Goal: Task Accomplishment & Management: Manage account settings

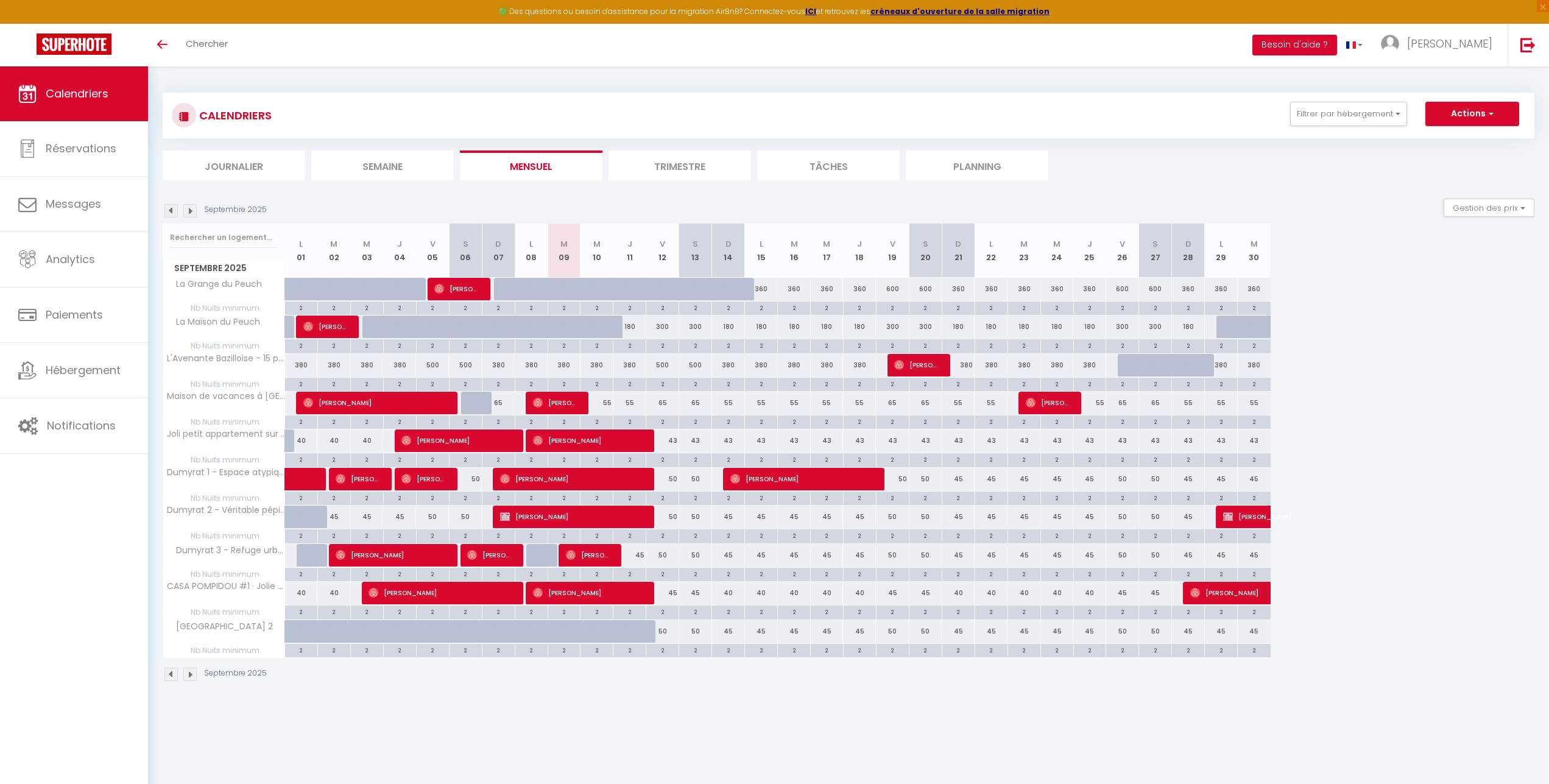
click at [1337, 37] on button "Besoin d'aide ?" at bounding box center [1295, 45] width 85 height 21
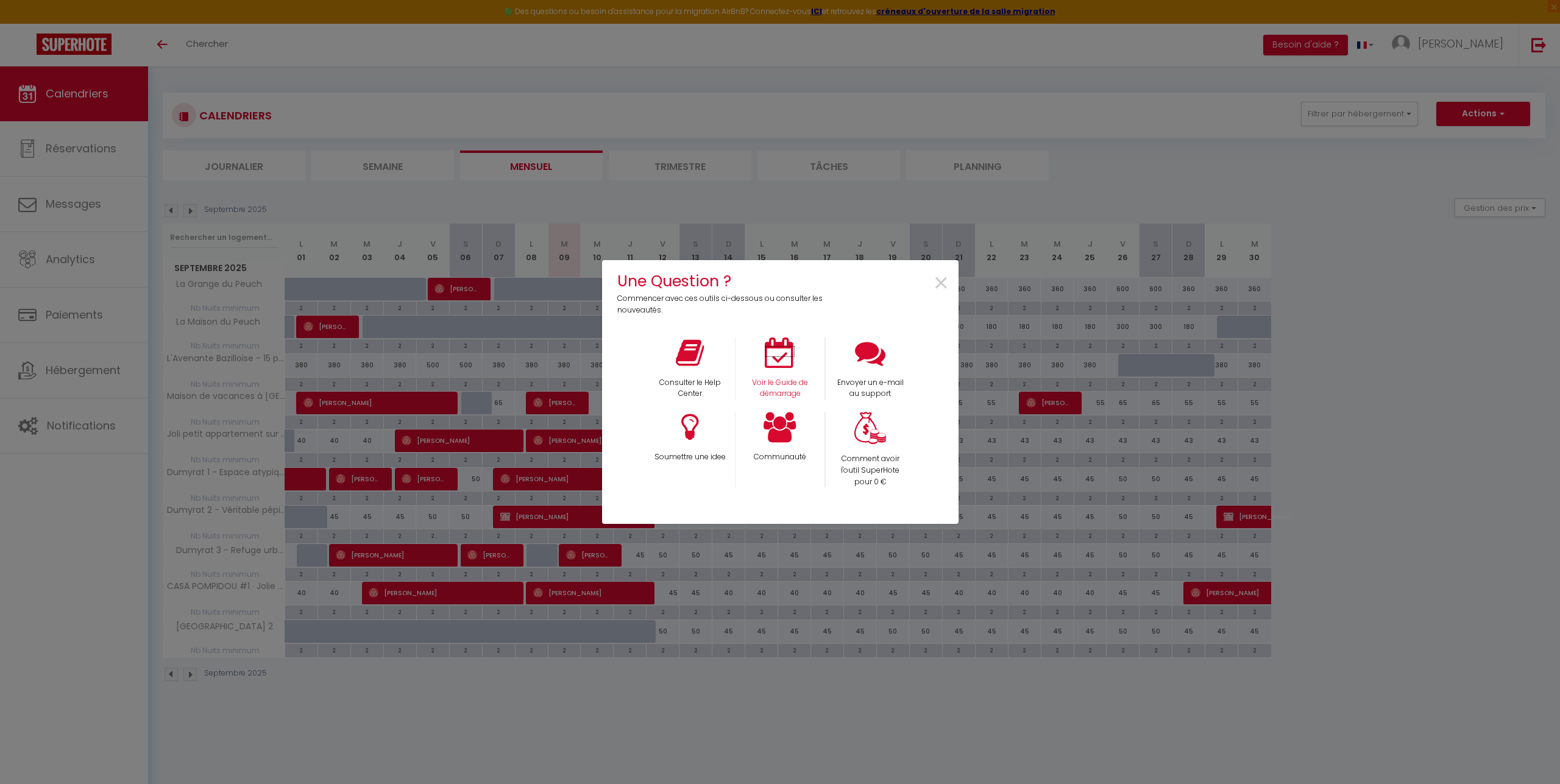
click at [770, 345] on icon at bounding box center [780, 352] width 31 height 31
click at [938, 284] on span "×" at bounding box center [941, 283] width 16 height 38
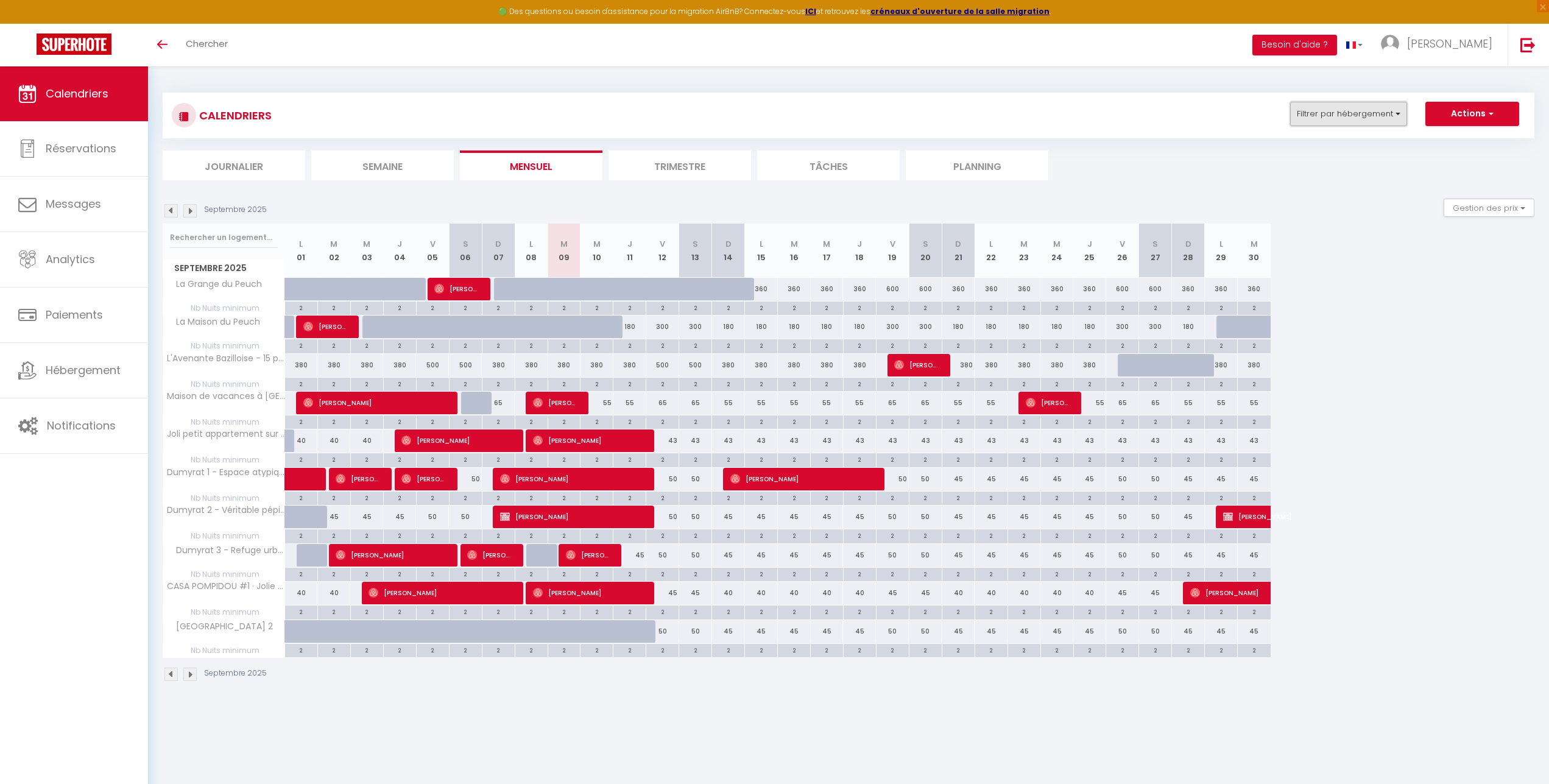
click at [1369, 117] on button "Filtrer par hébergement" at bounding box center [1349, 114] width 117 height 24
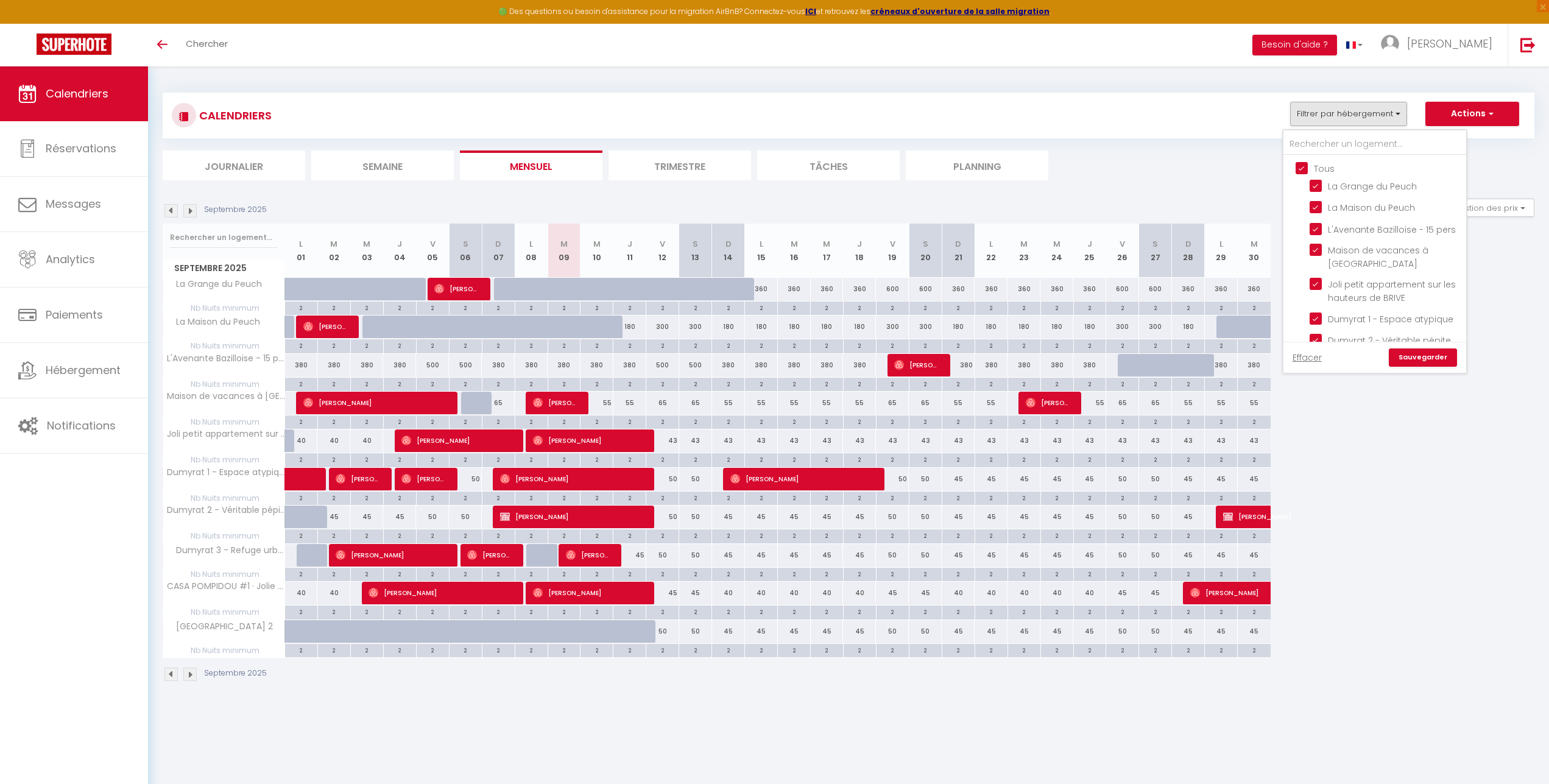
click at [1246, 114] on div "CALENDRIERS Filtrer par hébergement Tous La Grange du Peuch La Maison du Peuch …" at bounding box center [849, 115] width 1354 height 28
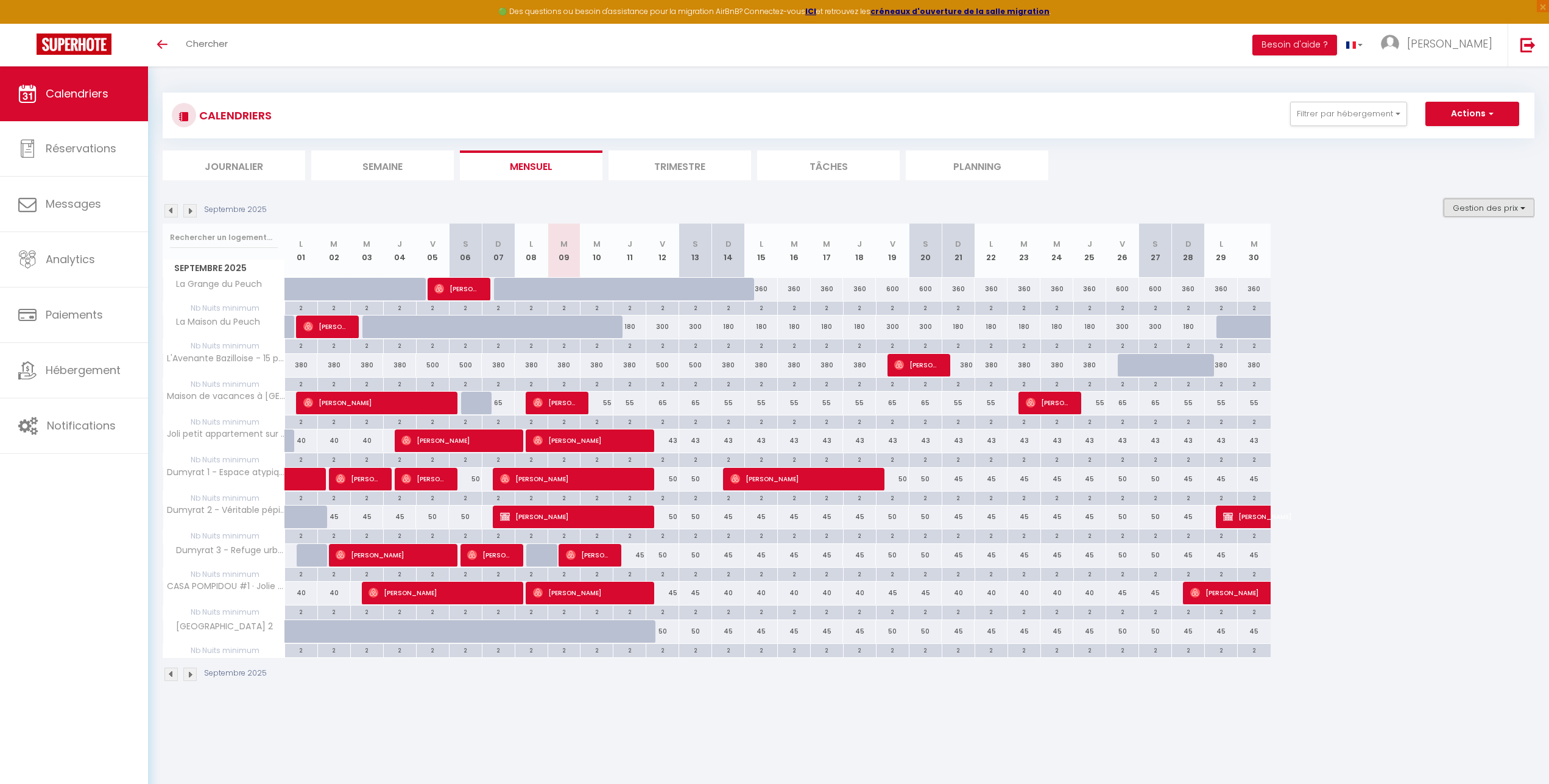
click at [1518, 212] on button "Gestion des prix" at bounding box center [1489, 208] width 91 height 18
click at [1428, 268] on input "Règles" at bounding box center [1479, 266] width 109 height 12
checkbox input "true"
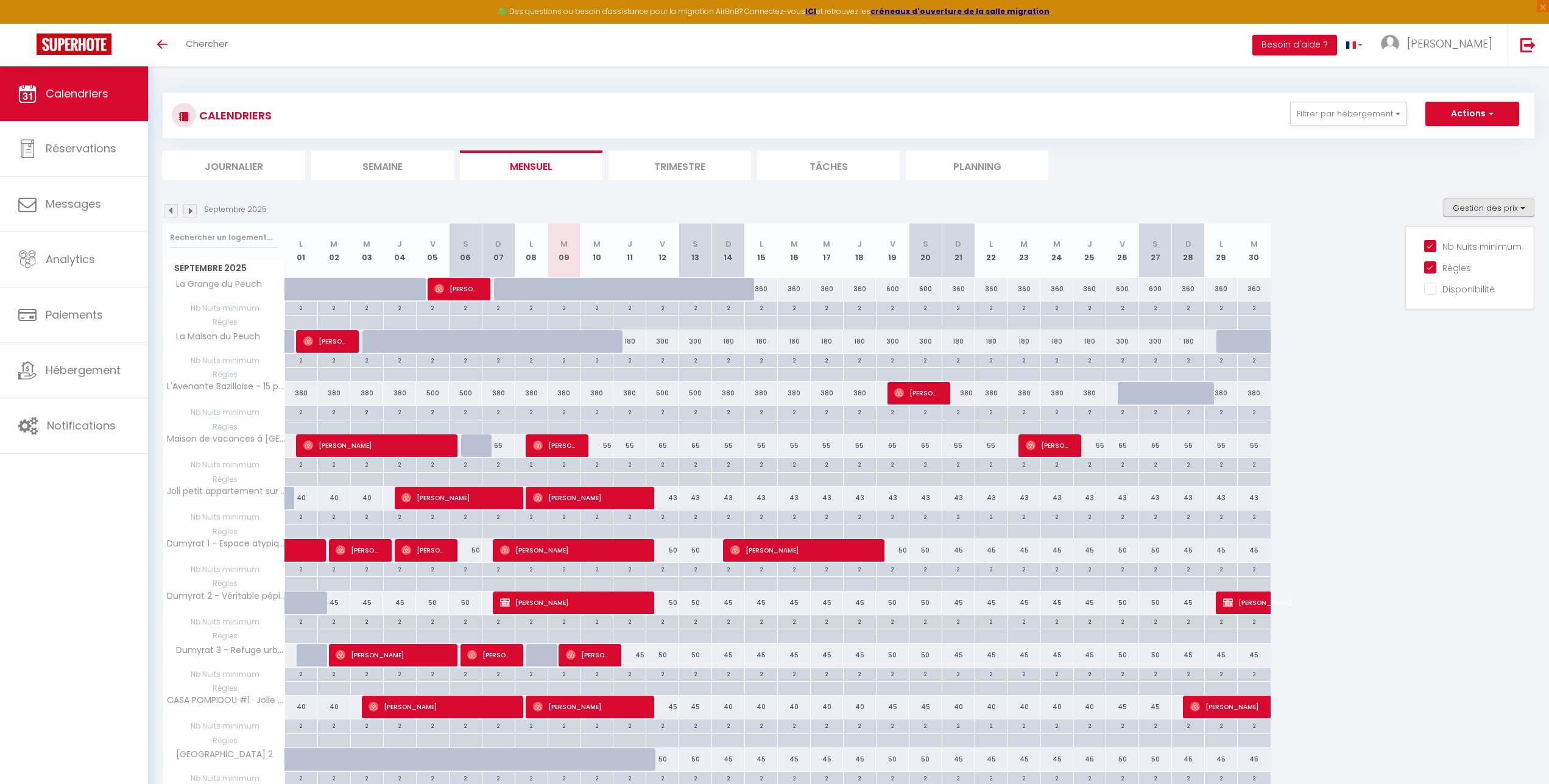
click at [662, 327] on div at bounding box center [662, 322] width 33 height 14
type input "Ven 12 Septembre 2025"
type input "Sam 13 Septembre 2025"
select select
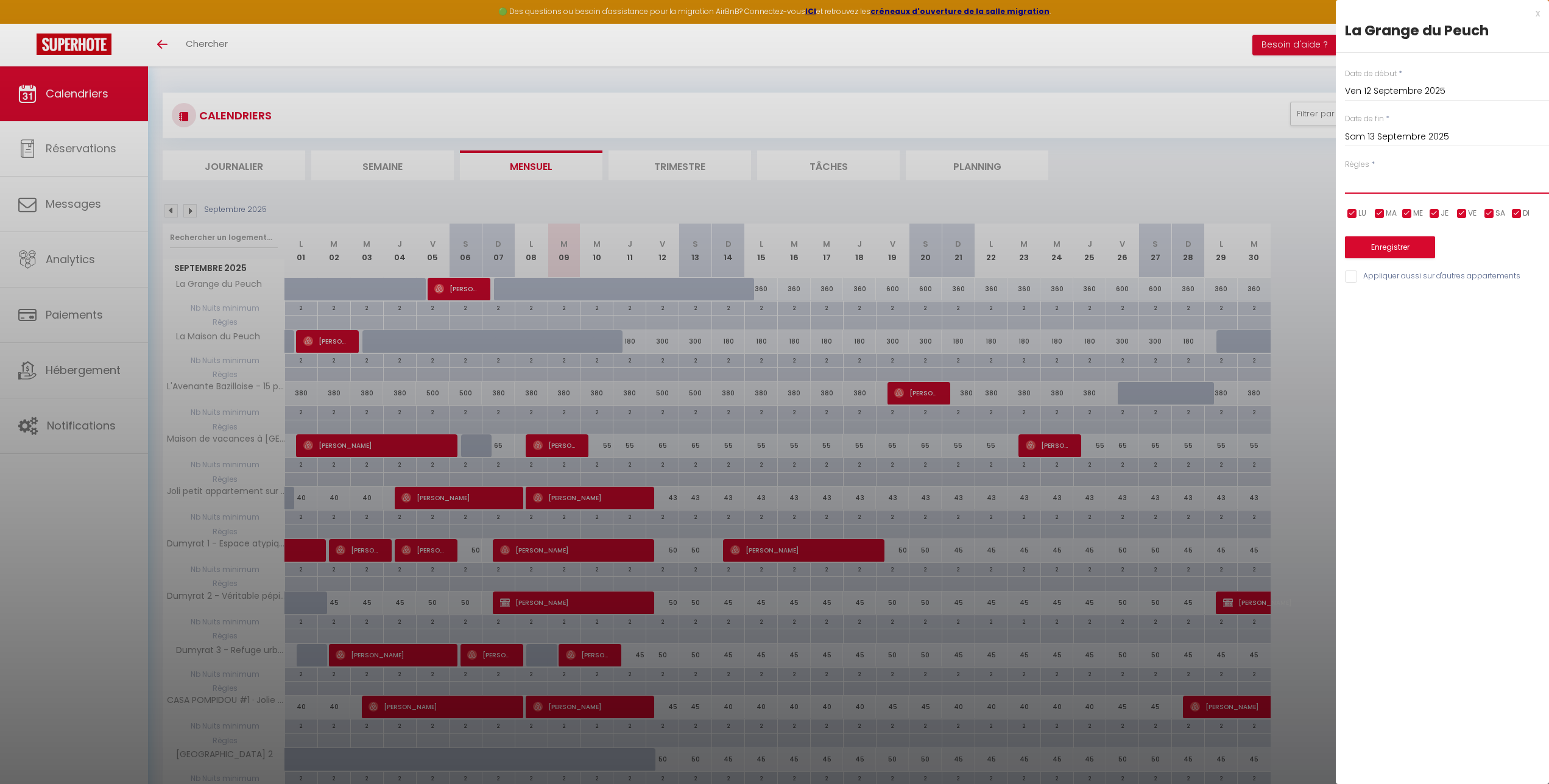
click at [1345, 170] on select "Aucun No Checkin No Checkout Pas d'arrivée / Pas de départ" at bounding box center [1447, 182] width 204 height 23
click at [1386, 175] on select "Aucun No Checkin No Checkout Pas d'arrivée / Pas de départ" at bounding box center [1447, 182] width 204 height 23
click at [1540, 11] on div "x" at bounding box center [1437, 13] width 204 height 15
